Goal: Information Seeking & Learning: Learn about a topic

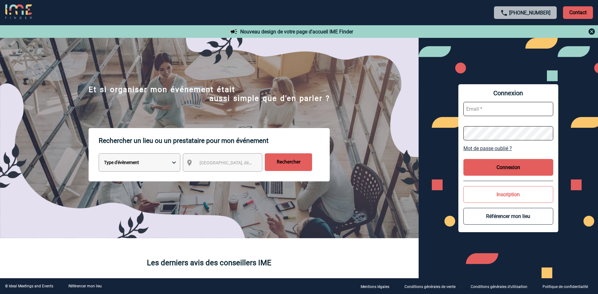
click at [467, 104] on input "text" at bounding box center [508, 109] width 90 height 14
type input "[PERSON_NAME][EMAIL_ADDRESS][DOMAIN_NAME]"
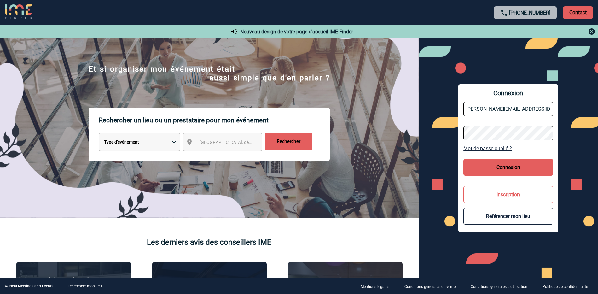
scroll to position [32, 0]
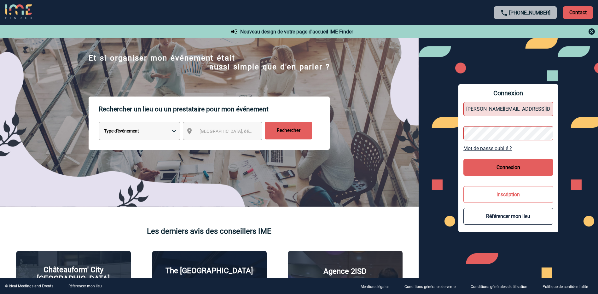
click at [498, 162] on button "Connexion" at bounding box center [508, 167] width 90 height 17
click at [454, 131] on div "Connexion agnes.beaugrand@siemens-energy.com Mot de passe oublié ? Connexion In…" at bounding box center [508, 158] width 179 height 240
click at [490, 149] on link "Mot de passe oublié ?" at bounding box center [508, 148] width 90 height 6
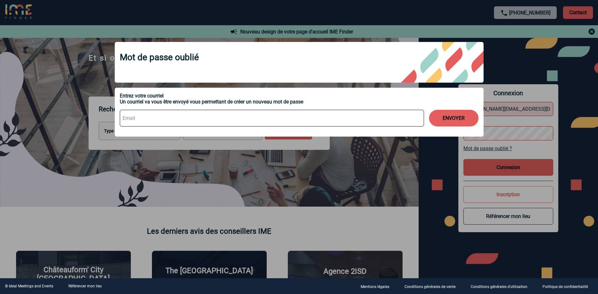
click at [146, 119] on input at bounding box center [272, 118] width 304 height 17
type input "agnes.beaugrand@siemens-energy.com"
click at [452, 121] on button "ENVOYER" at bounding box center [453, 118] width 49 height 17
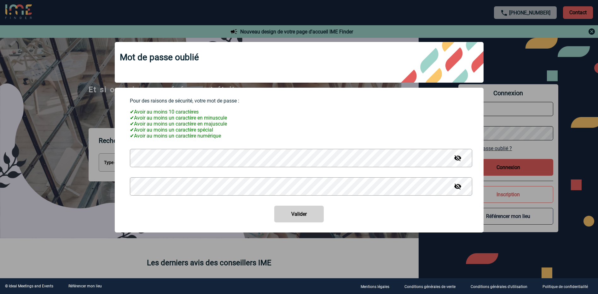
click at [460, 162] on img at bounding box center [458, 158] width 8 height 8
click at [274, 206] on button "Valider" at bounding box center [298, 214] width 49 height 17
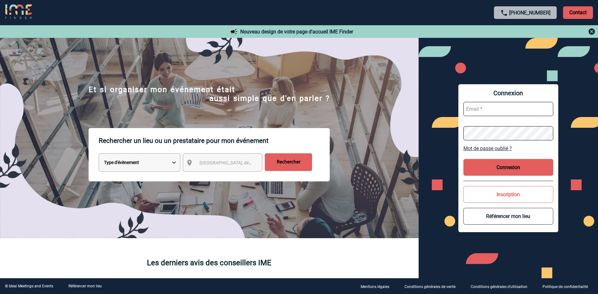
click at [482, 108] on input "text" at bounding box center [508, 109] width 90 height 14
type input "[PERSON_NAME][EMAIL_ADDRESS][DOMAIN_NAME]"
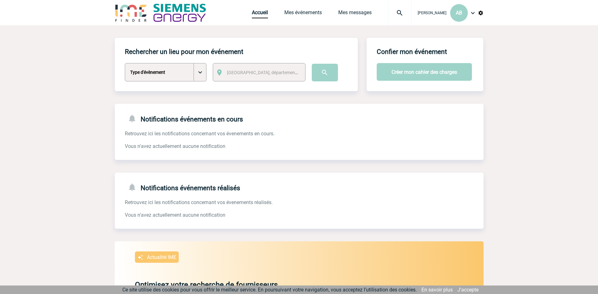
click at [199, 78] on select "Type d'évènement Séminaire avec nuitée Séminaire sans nuitée Repas de groupe Te…" at bounding box center [166, 72] width 82 height 18
select select "3"
click at [125, 63] on select "Type d'évènement Séminaire avec nuitée Séminaire sans nuitée Repas de groupe Te…" at bounding box center [166, 72] width 82 height 18
click at [250, 74] on span "[GEOGRAPHIC_DATA], département, région..." at bounding box center [271, 72] width 88 height 5
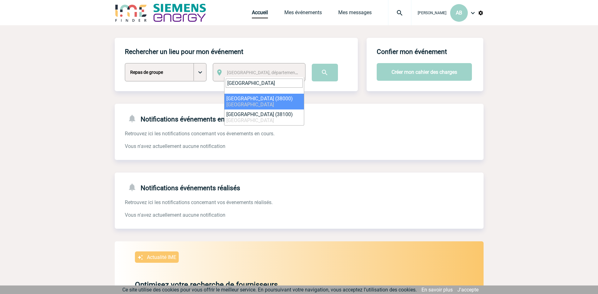
type input "grenoble"
select select "35563"
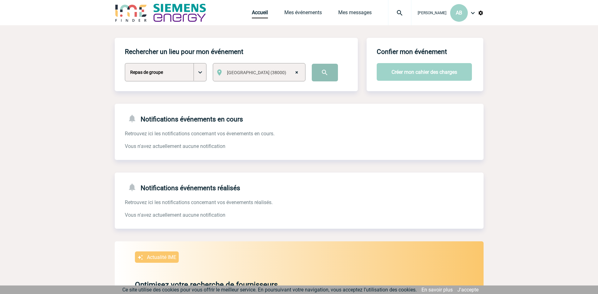
click at [321, 73] on input "image" at bounding box center [325, 73] width 26 height 18
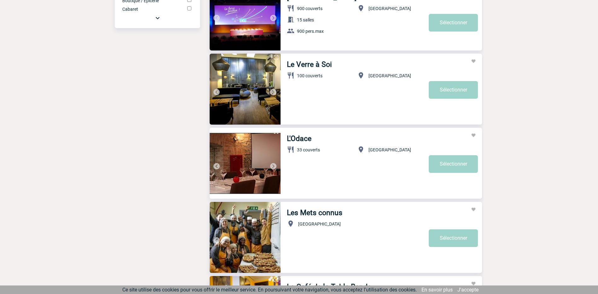
scroll to position [473, 0]
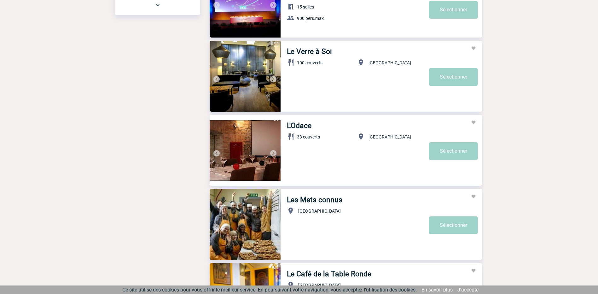
click at [291, 128] on link "L'Odace" at bounding box center [299, 125] width 25 height 9
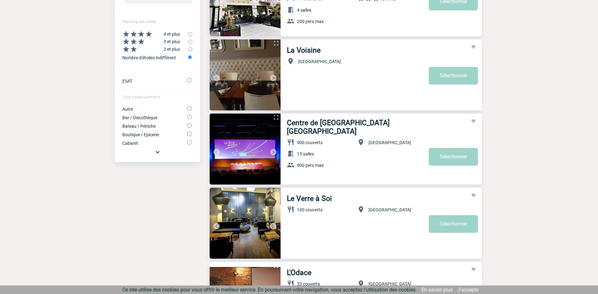
scroll to position [252, 0]
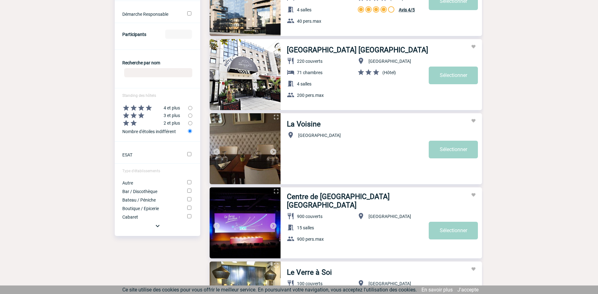
click at [192, 115] on input "radio" at bounding box center [190, 115] width 4 height 4
radio input "true"
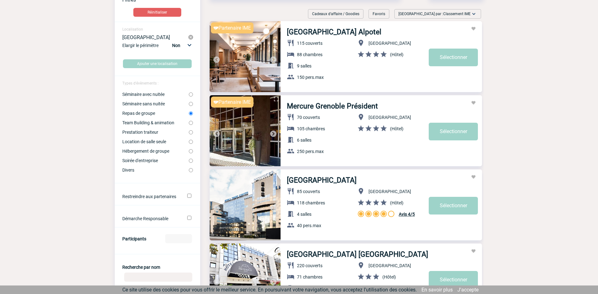
scroll to position [47, 0]
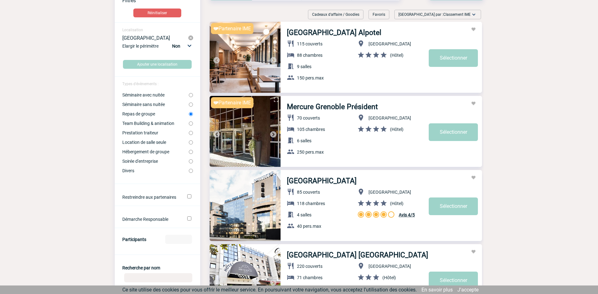
click at [190, 171] on input "Divers" at bounding box center [191, 171] width 4 height 4
radio input "true"
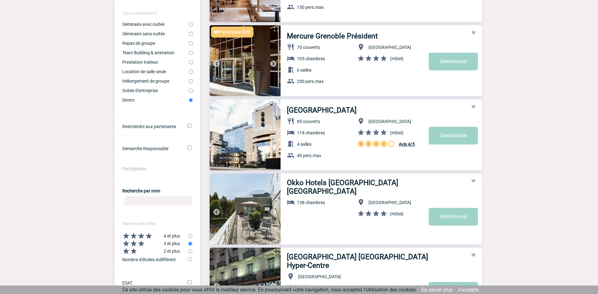
scroll to position [0, 0]
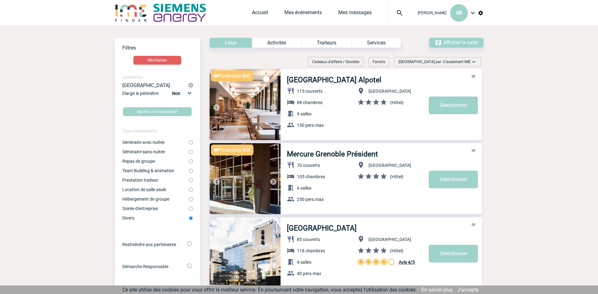
click at [189, 210] on input "Soirée d'entreprise" at bounding box center [191, 208] width 4 height 4
radio input "true"
click at [367, 42] on div "Services" at bounding box center [375, 43] width 49 height 10
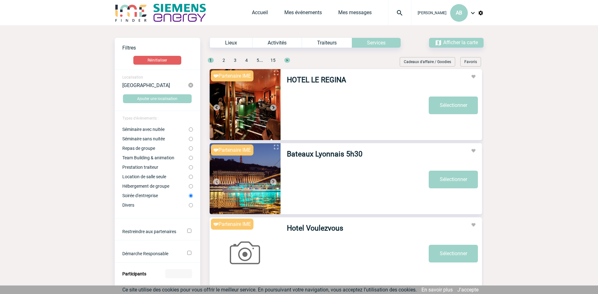
click at [273, 44] on div "Activités" at bounding box center [276, 43] width 49 height 10
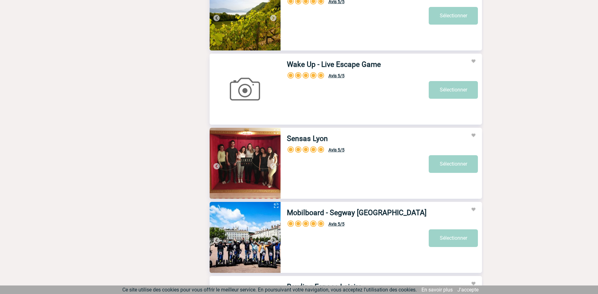
scroll to position [1287, 0]
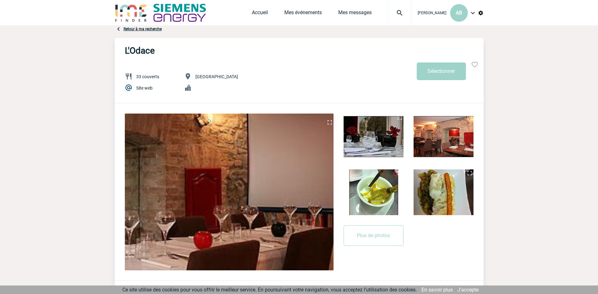
drag, startPoint x: 383, startPoint y: 144, endPoint x: 387, endPoint y: 142, distance: 4.3
click at [383, 143] on img at bounding box center [374, 136] width 60 height 46
click at [427, 142] on img at bounding box center [444, 136] width 60 height 46
drag, startPoint x: 383, startPoint y: 183, endPoint x: 395, endPoint y: 184, distance: 12.4
click at [383, 183] on img at bounding box center [374, 192] width 60 height 46
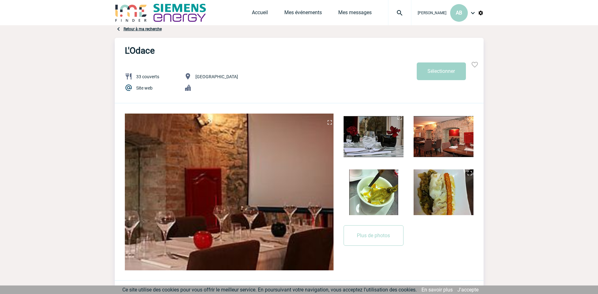
click at [431, 186] on img at bounding box center [444, 192] width 60 height 46
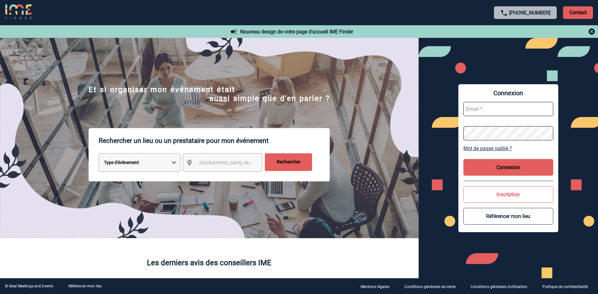
click at [196, 162] on div "Ville, département, région..." at bounding box center [222, 162] width 79 height 18
click at [174, 164] on select "Type d'évènement Séminaire avec nuitée Réunion Repas de groupe Team Building & …" at bounding box center [140, 162] width 82 height 18
select select "3"
click at [99, 154] on select "Type d'évènement Séminaire avec nuitée Réunion Repas de groupe Team Building & …" at bounding box center [140, 162] width 82 height 18
click at [216, 165] on span "Ville, département, région..." at bounding box center [244, 162] width 88 height 5
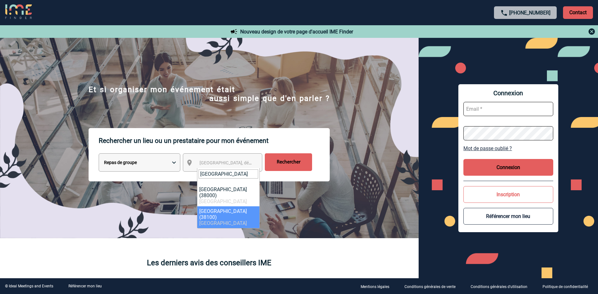
type input "grenoble"
select select "35564"
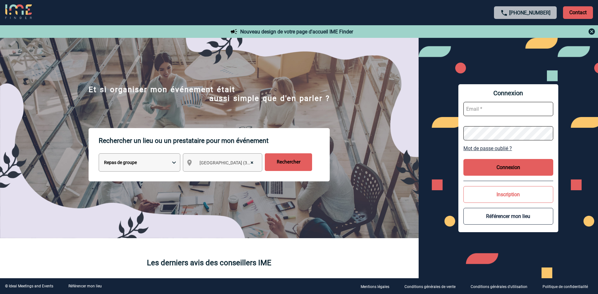
click at [280, 162] on input "Rechercher" at bounding box center [288, 162] width 47 height 18
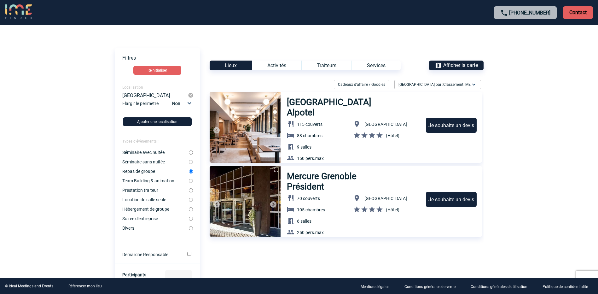
click at [151, 171] on label "Repas de groupe" at bounding box center [155, 171] width 67 height 5
click at [189, 171] on input "Repas de groupe" at bounding box center [191, 171] width 4 height 4
click at [192, 103] on select "Non 10km 20km 50km" at bounding box center [181, 103] width 21 height 8
select select "20"
click at [172, 99] on select "Non 10km 20km 50km" at bounding box center [181, 103] width 21 height 8
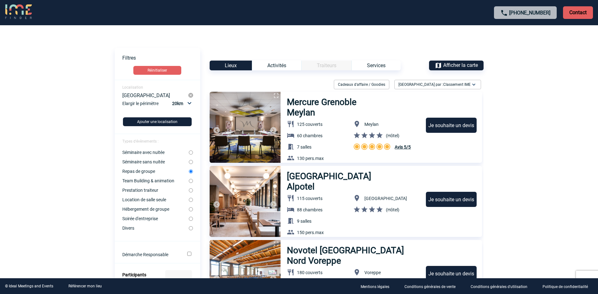
click at [287, 69] on div "Activités" at bounding box center [276, 66] width 49 height 10
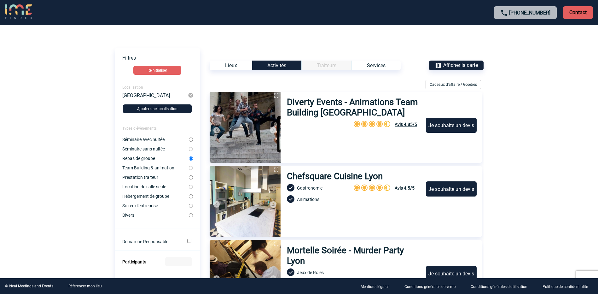
click at [332, 64] on div "Traiteurs" at bounding box center [326, 66] width 50 height 10
drag, startPoint x: 331, startPoint y: 66, endPoint x: 349, endPoint y: 66, distance: 18.6
click at [331, 65] on div "Traiteurs" at bounding box center [326, 66] width 50 height 10
click at [370, 68] on div "Services" at bounding box center [375, 66] width 49 height 10
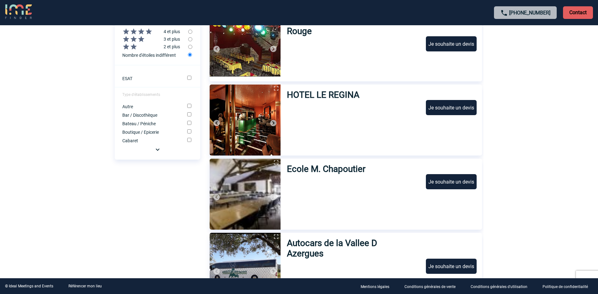
scroll to position [315, 0]
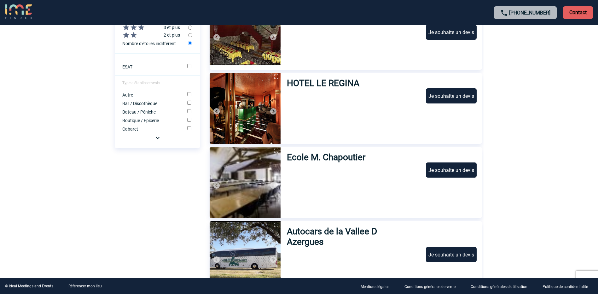
click at [157, 138] on img at bounding box center [158, 138] width 8 height 8
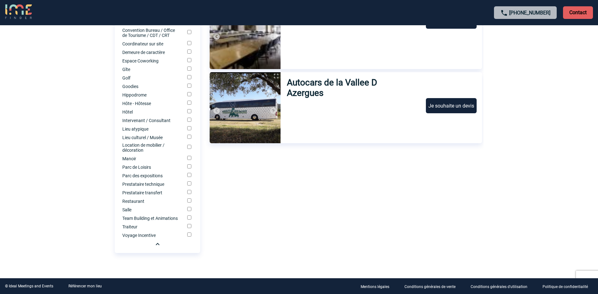
scroll to position [468, 0]
click at [132, 201] on label "Restaurant" at bounding box center [150, 201] width 56 height 5
click at [187, 201] on input "Restaurant" at bounding box center [189, 200] width 4 height 4
checkbox input "true"
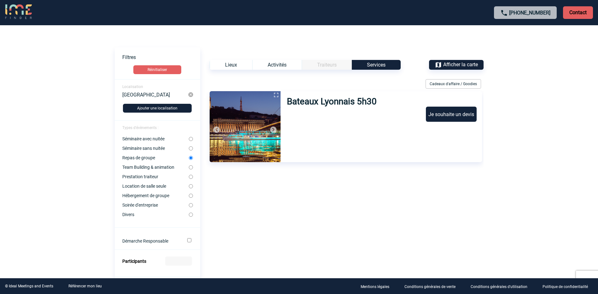
scroll to position [0, 0]
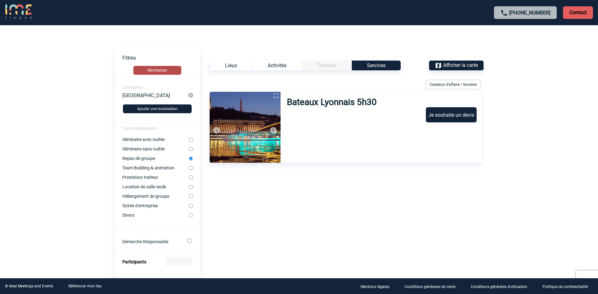
click at [179, 68] on button "Réinitialiser" at bounding box center [157, 70] width 48 height 9
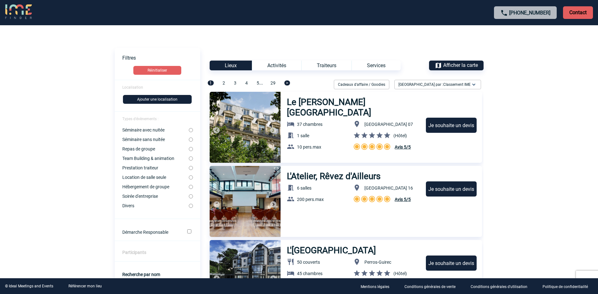
click at [244, 67] on div "Lieux" at bounding box center [231, 66] width 42 height 10
click at [148, 101] on button "Ajouter une localisation" at bounding box center [157, 99] width 69 height 9
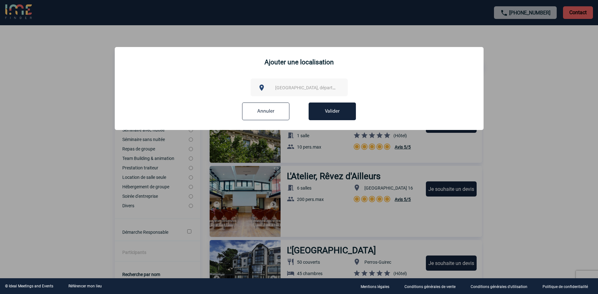
click at [289, 85] on span "[GEOGRAPHIC_DATA], département, région..." at bounding box center [319, 87] width 88 height 5
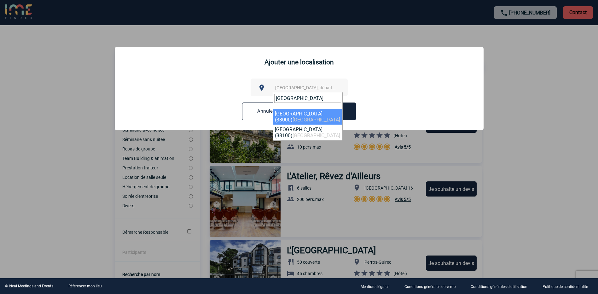
type input "[GEOGRAPHIC_DATA]"
select select "35563"
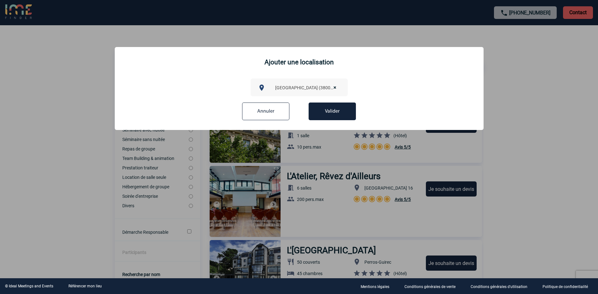
click at [318, 110] on button "Valider" at bounding box center [332, 111] width 47 height 18
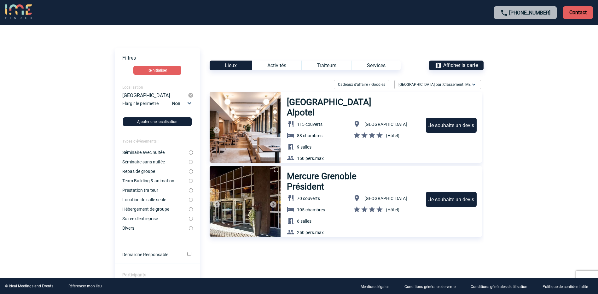
click at [180, 121] on button "Ajouter une localisation" at bounding box center [157, 121] width 69 height 9
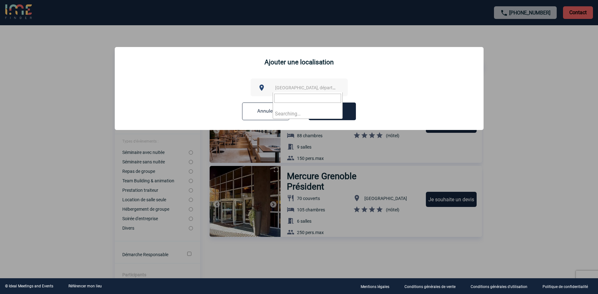
click at [298, 89] on span "[GEOGRAPHIC_DATA], département, région..." at bounding box center [319, 87] width 88 height 5
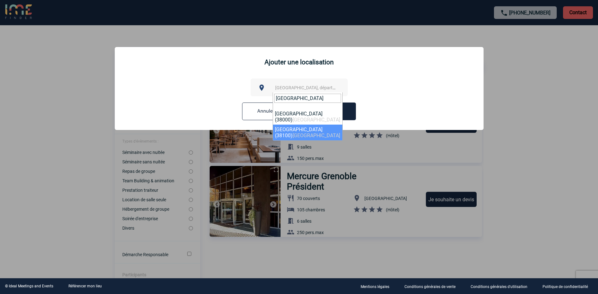
type input "[GEOGRAPHIC_DATA]"
select select "35564"
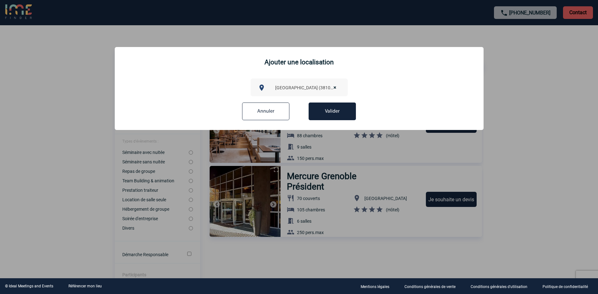
click at [316, 114] on button "Valider" at bounding box center [332, 111] width 47 height 18
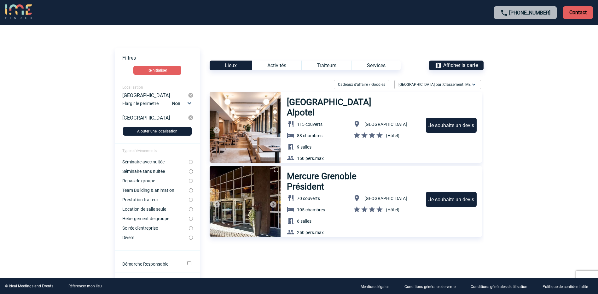
click at [181, 106] on select "Non 10km 20km 50km" at bounding box center [181, 103] width 21 height 8
select select "10"
click at [172, 99] on select "Non 10km 20km 50km" at bounding box center [181, 103] width 21 height 8
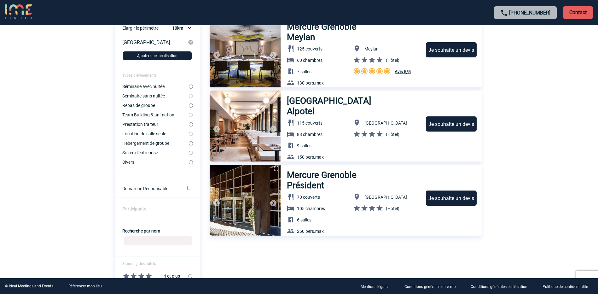
scroll to position [63, 0]
